Goal: Information Seeking & Learning: Learn about a topic

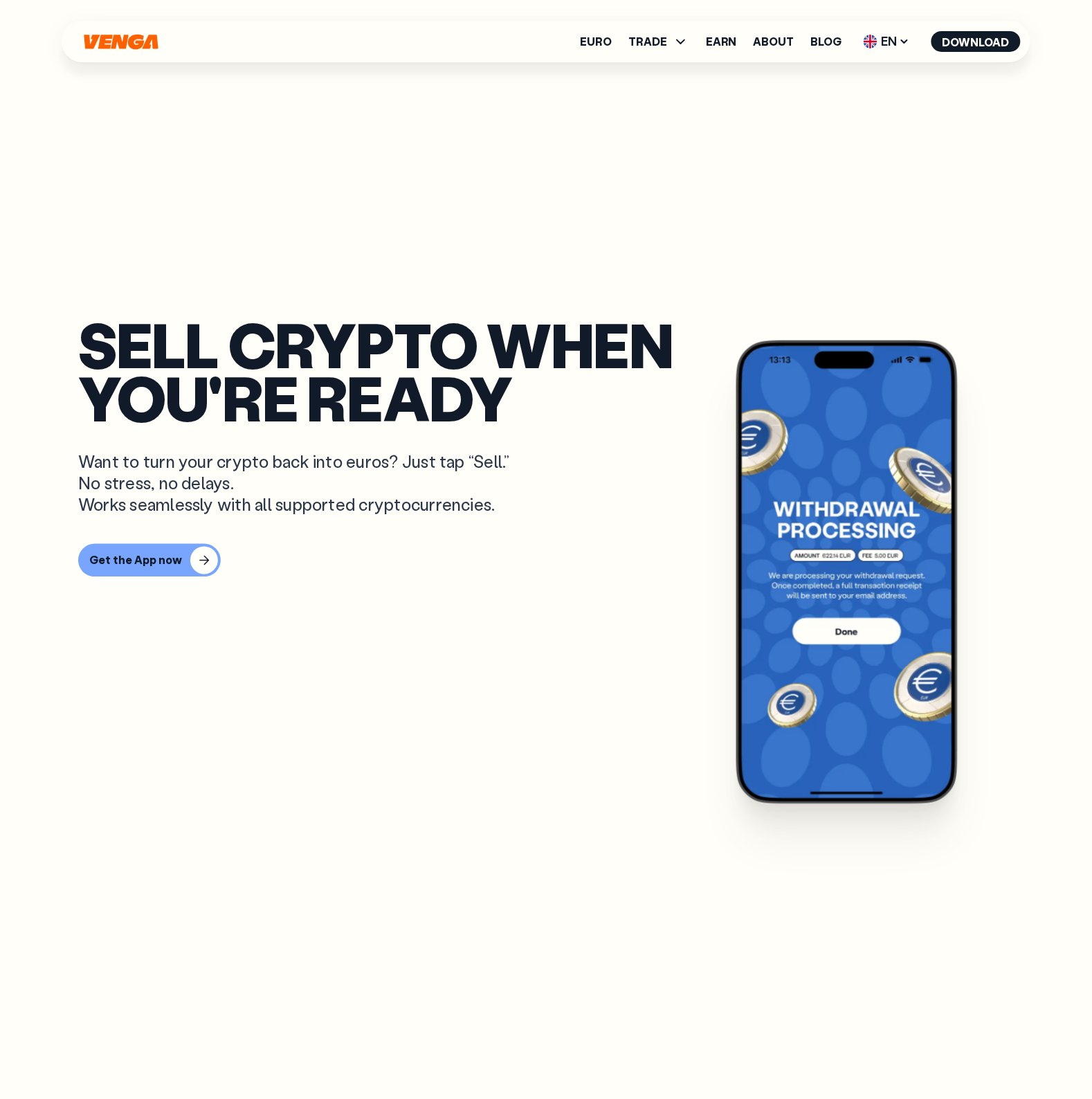
scroll to position [1730, 0]
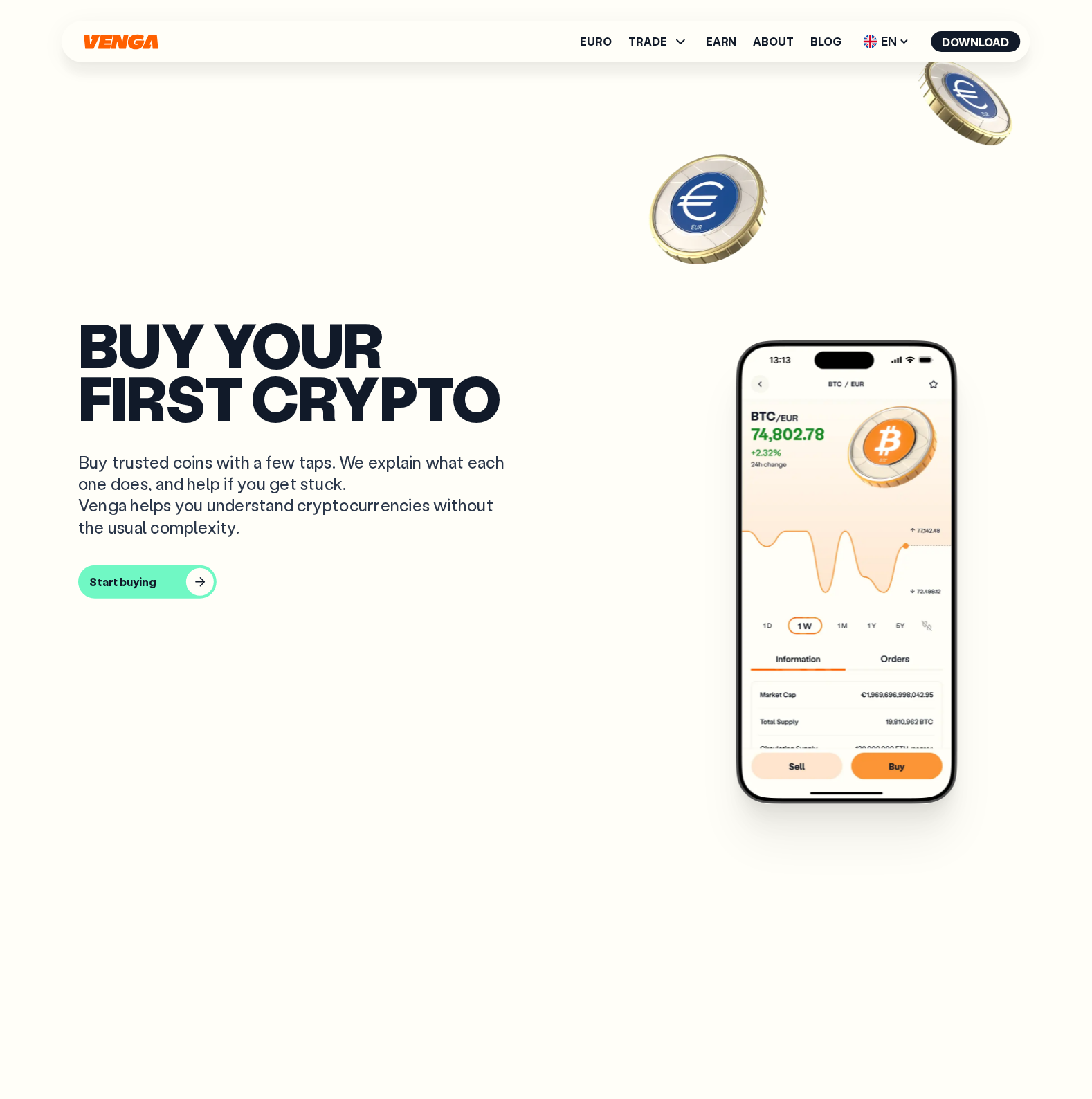
scroll to position [1211, 0]
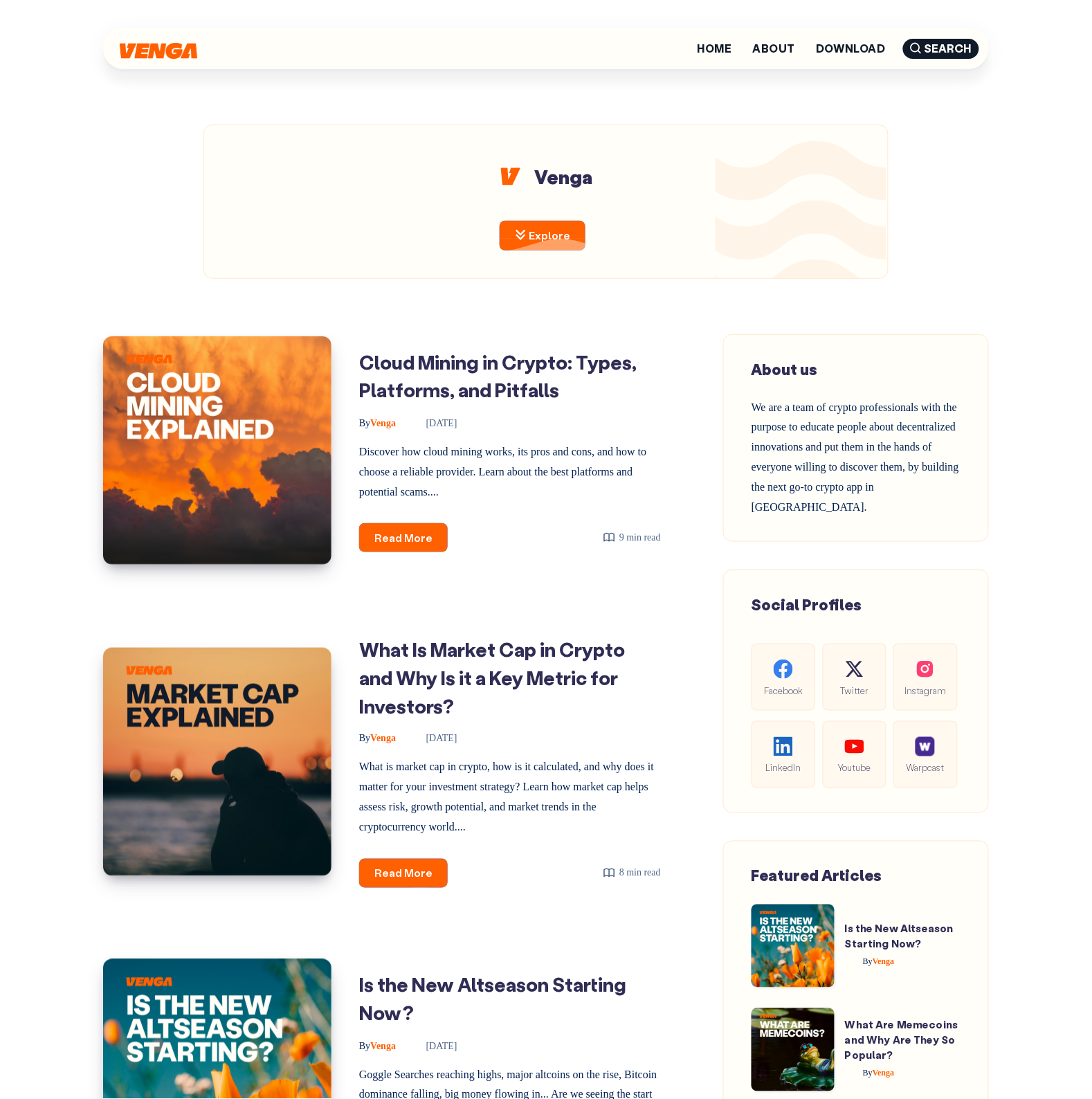
click at [552, 231] on link "Explore" at bounding box center [543, 236] width 86 height 30
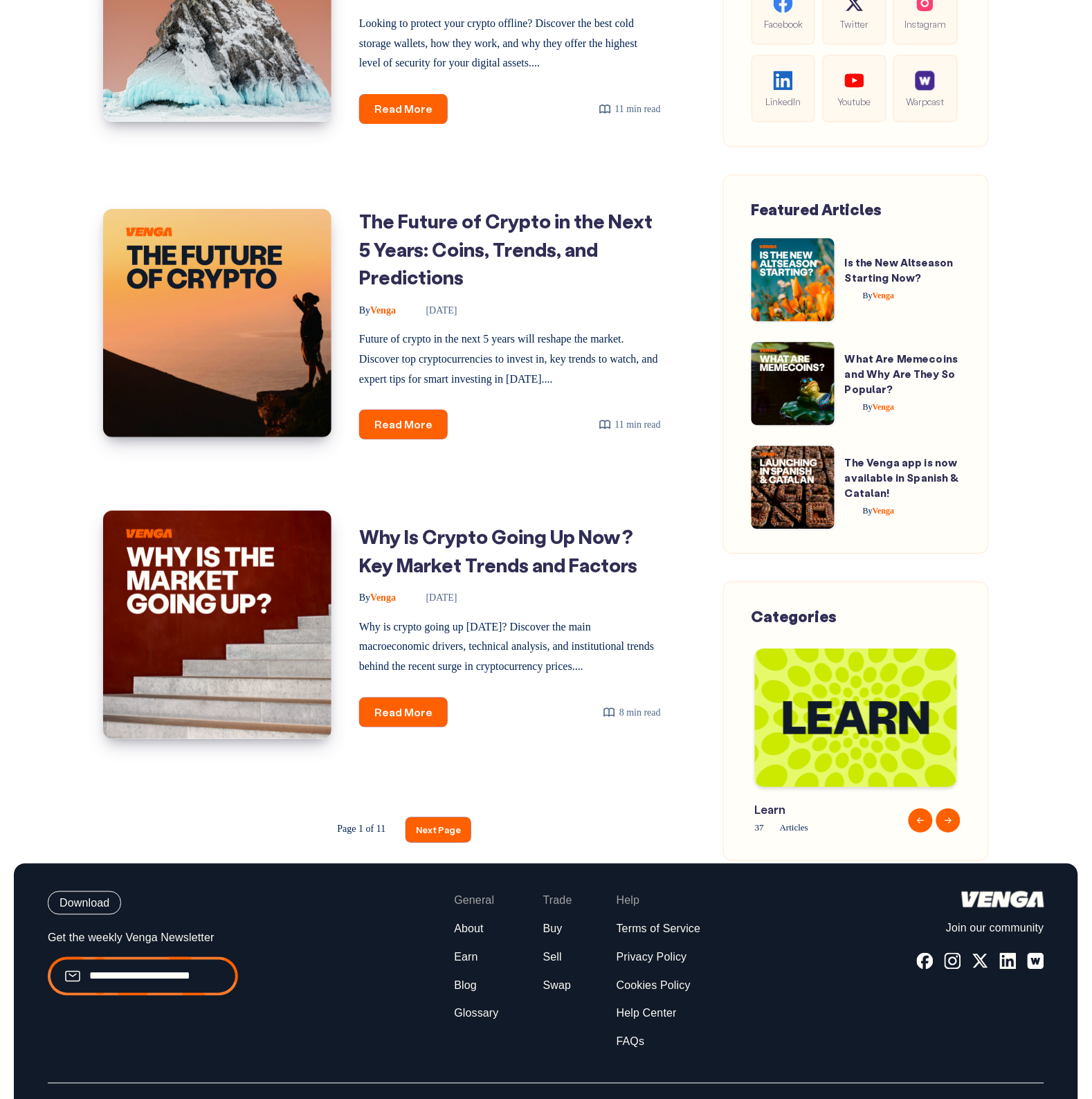
scroll to position [1457, 0]
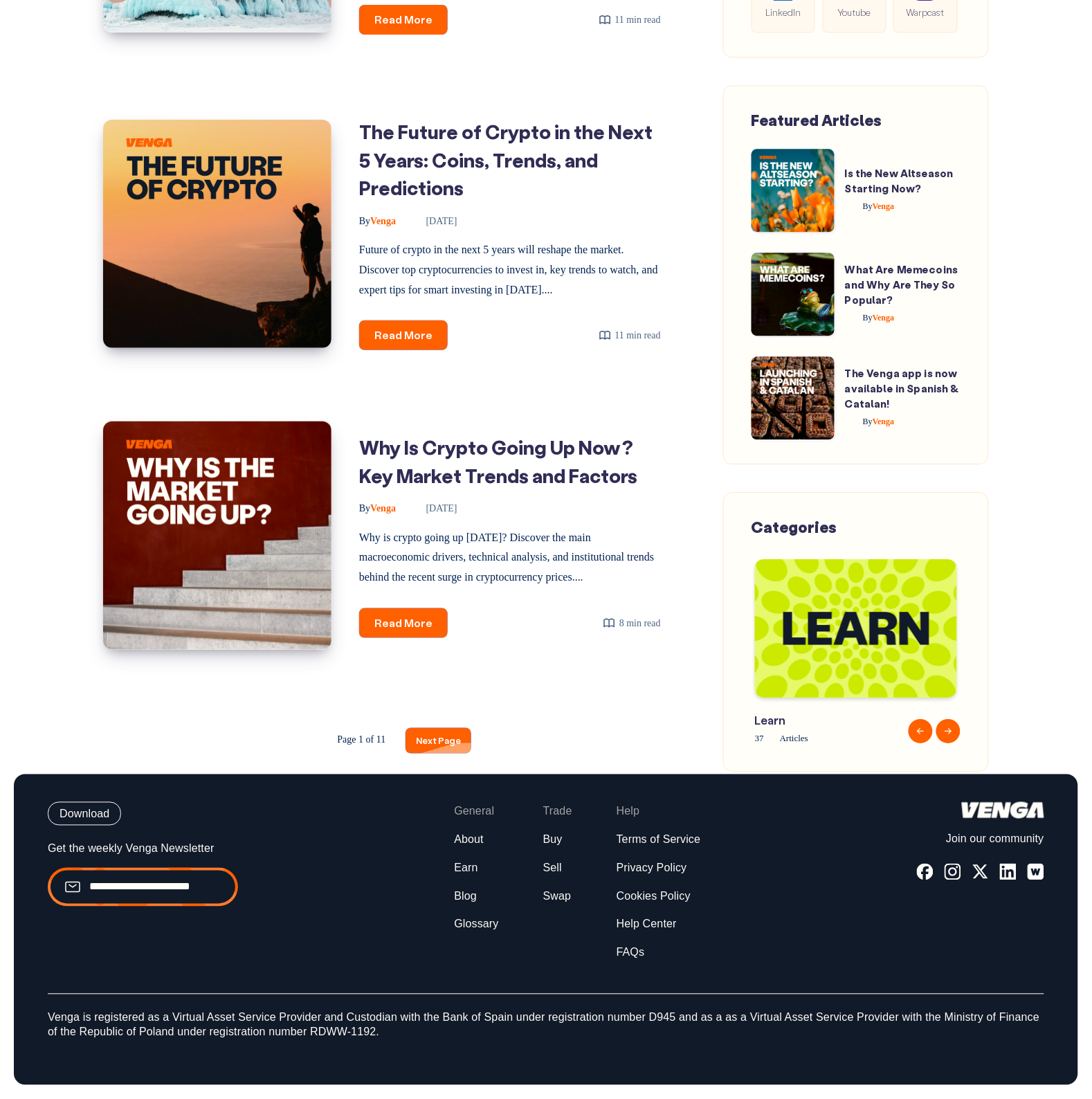
click at [461, 748] on link "Next Page" at bounding box center [438, 741] width 66 height 26
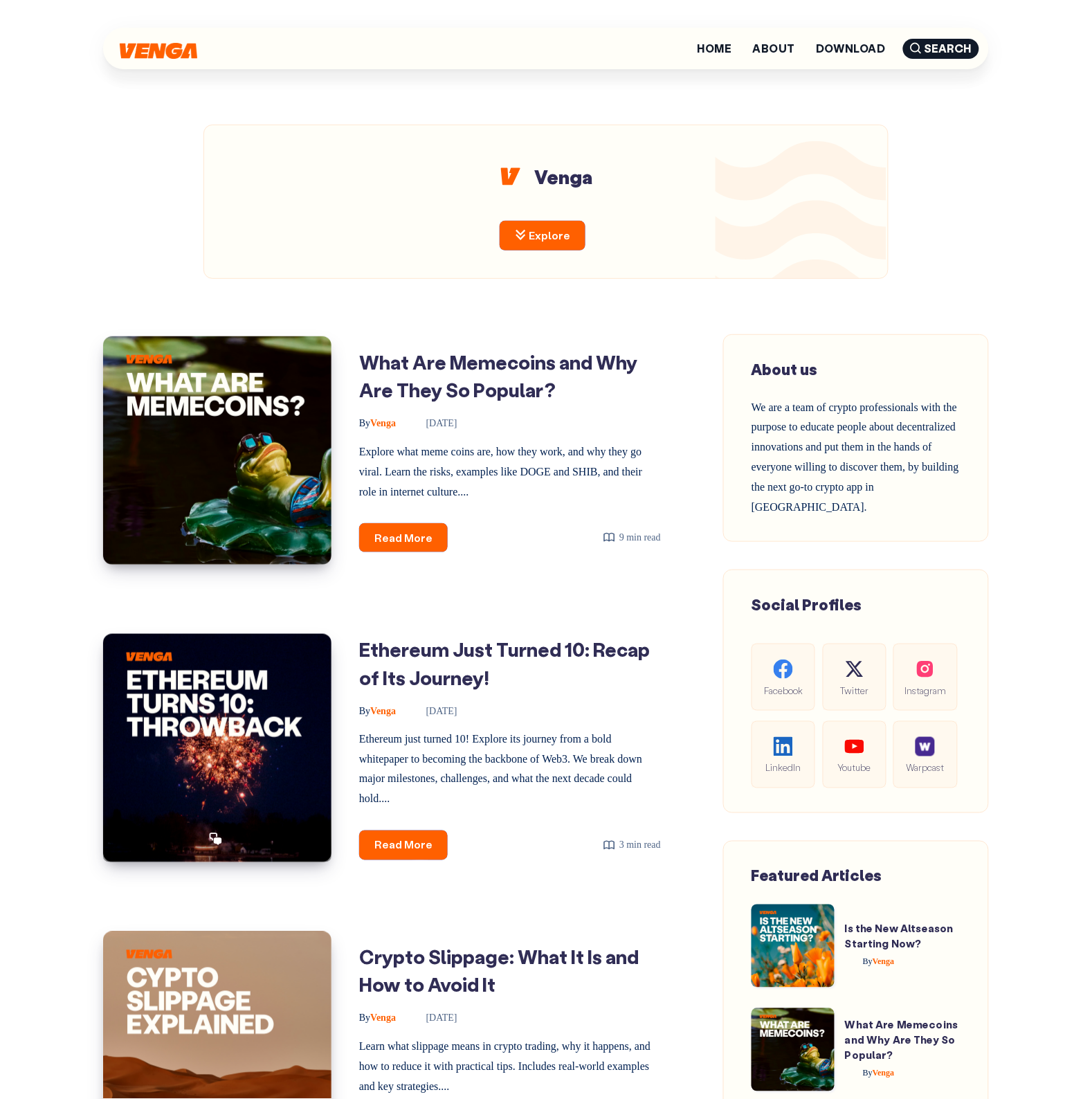
click at [231, 686] on img at bounding box center [218, 748] width 229 height 229
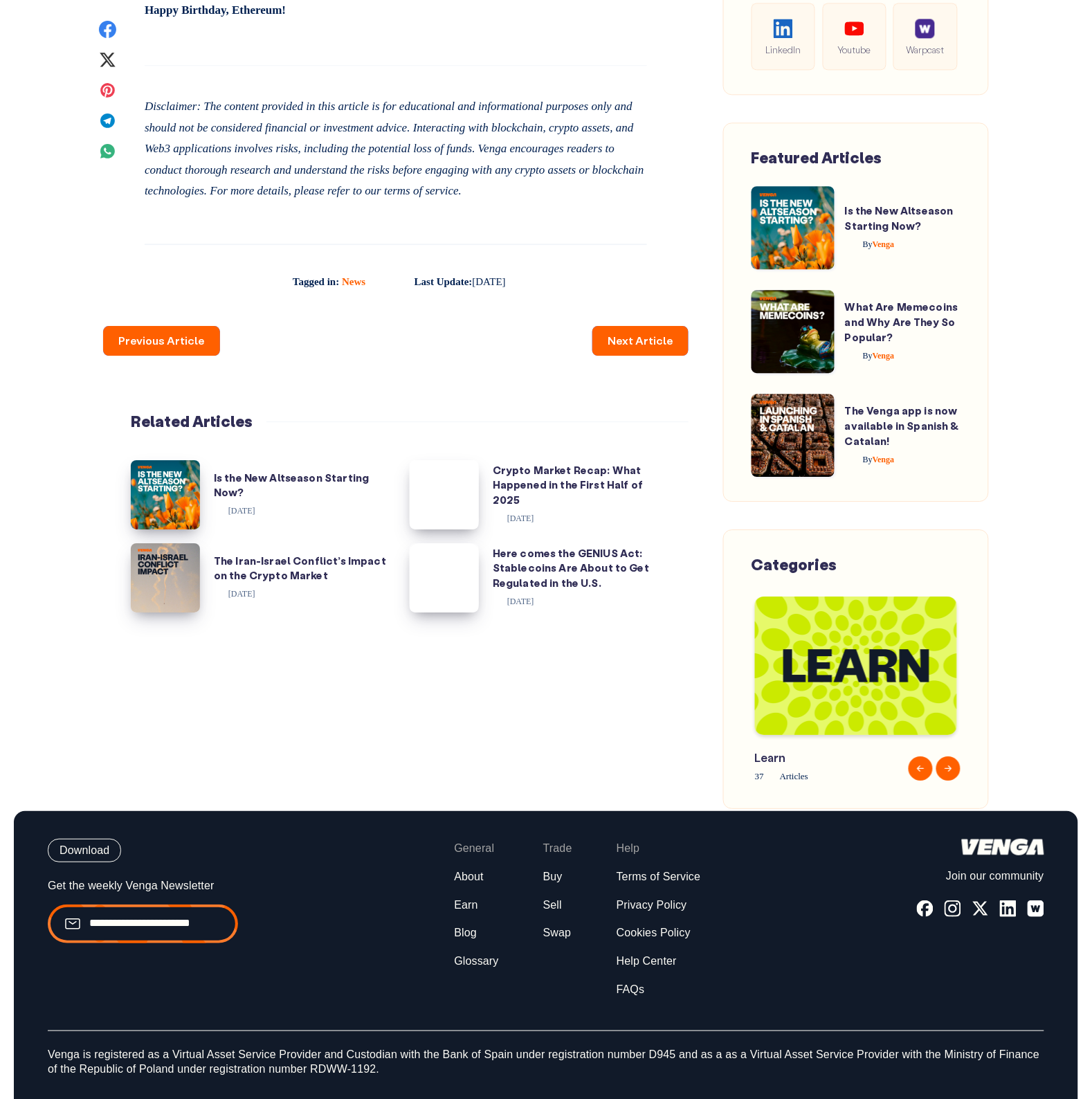
scroll to position [2506, 0]
